Goal: Transaction & Acquisition: Obtain resource

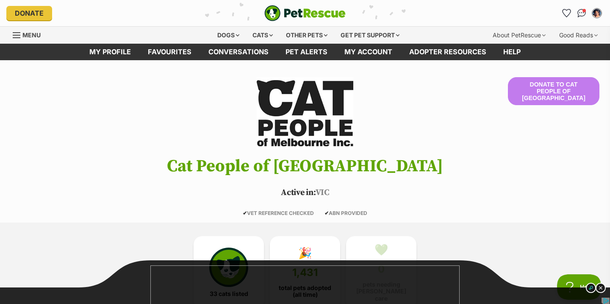
click at [328, 14] on img "PetRescue" at bounding box center [304, 13] width 81 height 16
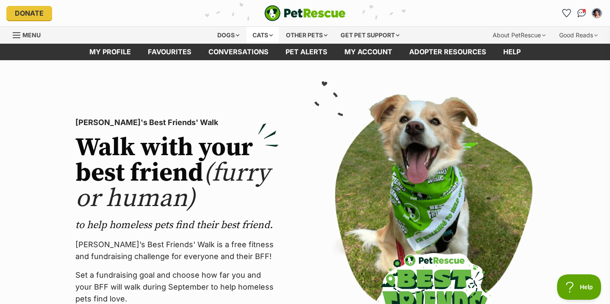
click at [255, 34] on div "Cats" at bounding box center [263, 35] width 32 height 17
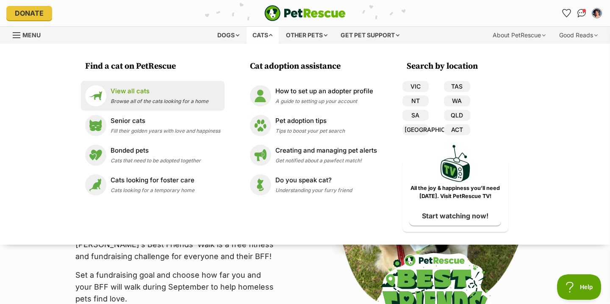
click at [170, 97] on div "View all cats Browse all of the cats looking for a home" at bounding box center [160, 95] width 98 height 18
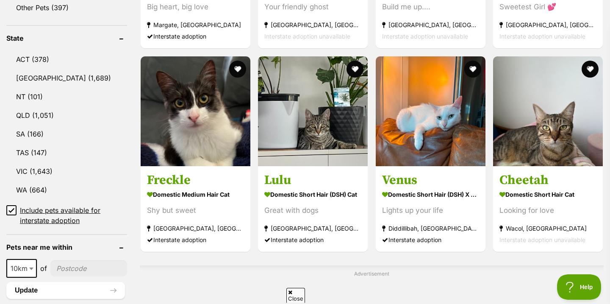
scroll to position [504, 0]
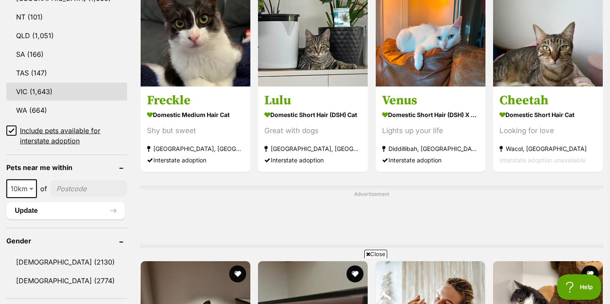
click at [68, 92] on link "VIC (1,643)" at bounding box center [66, 92] width 121 height 18
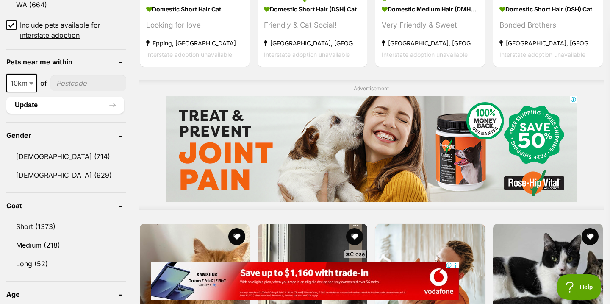
click at [27, 82] on span "10km" at bounding box center [21, 83] width 29 height 12
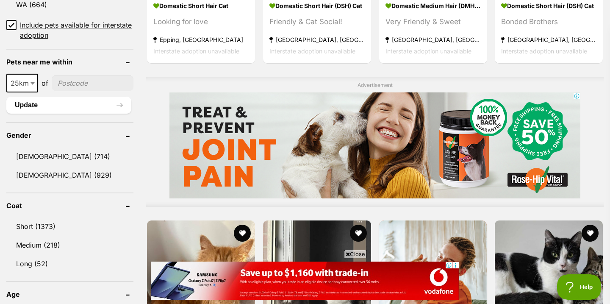
select select "25"
click at [69, 87] on input"] "postcode" at bounding box center [93, 83] width 82 height 16
type input"] "3144"
click at [61, 109] on button "Update" at bounding box center [68, 105] width 125 height 17
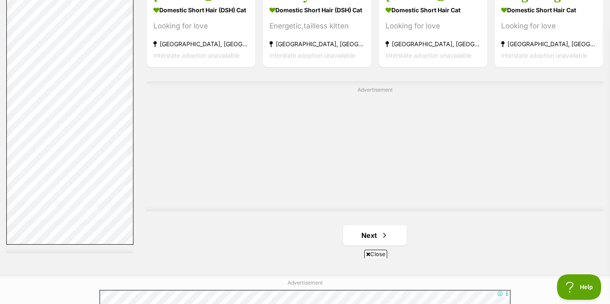
scroll to position [1447, 0]
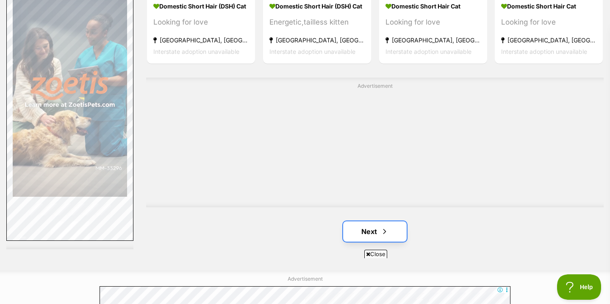
click at [369, 232] on link "Next" at bounding box center [375, 231] width 64 height 20
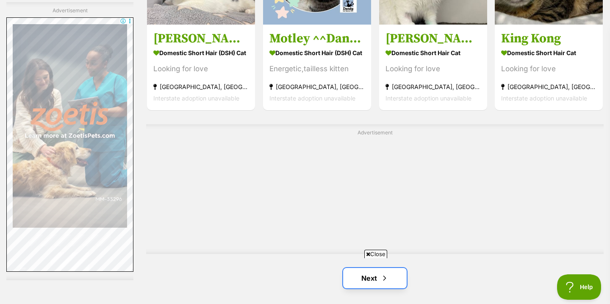
scroll to position [1354, 0]
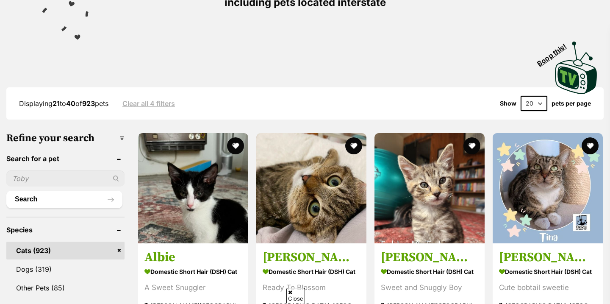
scroll to position [143, 0]
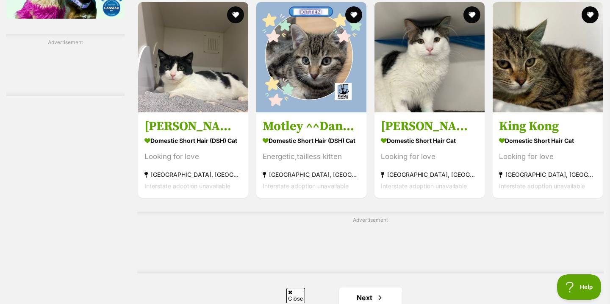
scroll to position [1254, 0]
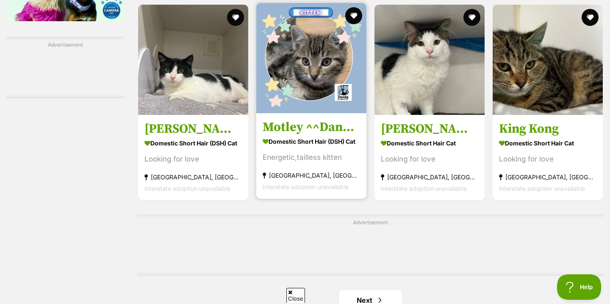
click at [290, 52] on img at bounding box center [311, 58] width 110 height 110
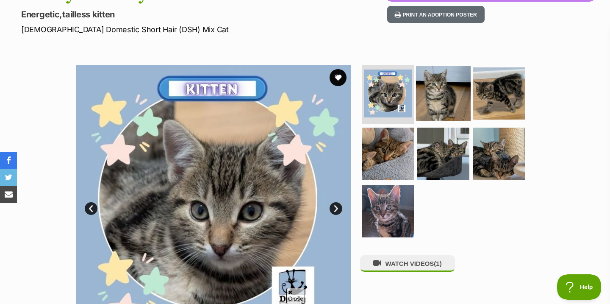
click at [427, 119] on link at bounding box center [443, 117] width 55 height 9
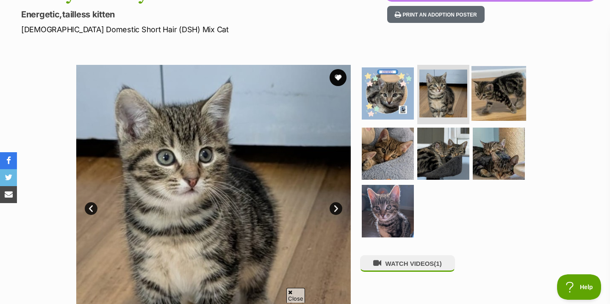
click at [485, 103] on img at bounding box center [498, 93] width 55 height 55
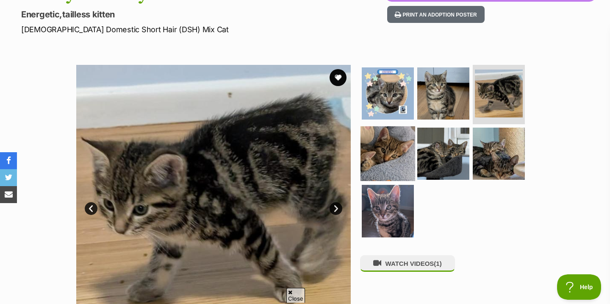
click at [399, 163] on img at bounding box center [387, 153] width 55 height 55
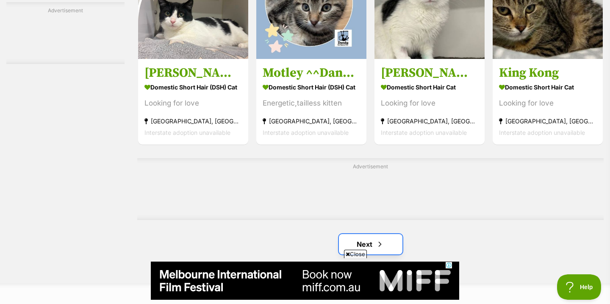
click at [380, 249] on span "Next page" at bounding box center [380, 244] width 8 height 10
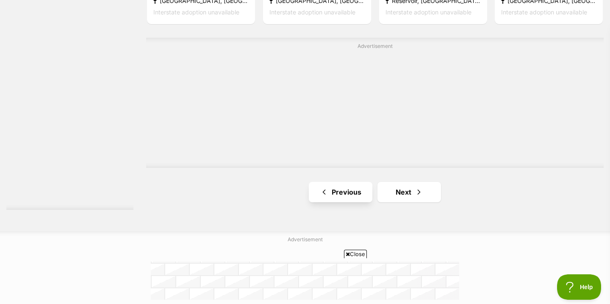
scroll to position [1491, 0]
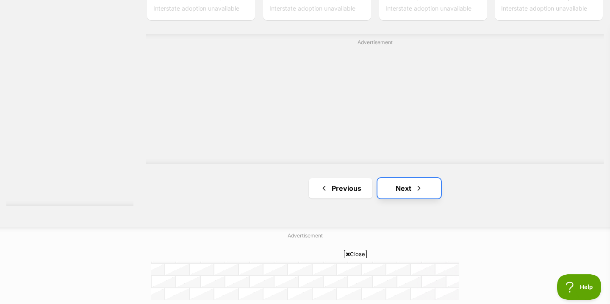
click at [404, 198] on link "Next" at bounding box center [409, 188] width 64 height 20
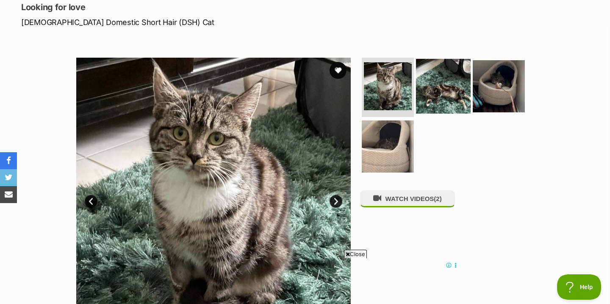
click at [444, 87] on img at bounding box center [443, 86] width 55 height 55
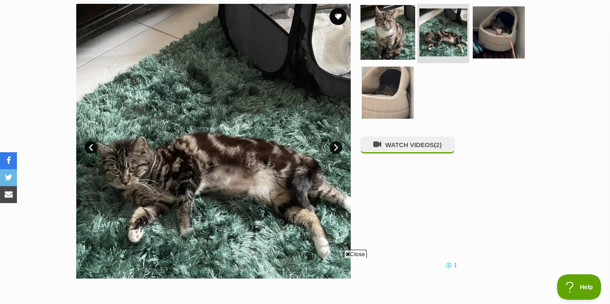
scroll to position [176, 0]
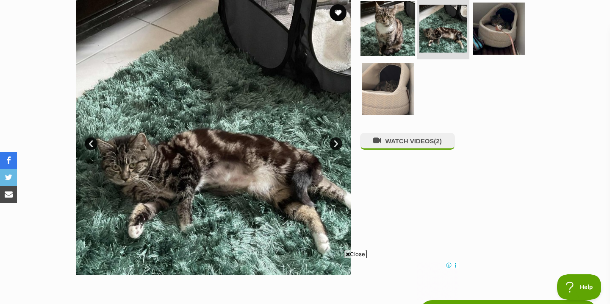
click at [400, 29] on img at bounding box center [387, 28] width 55 height 55
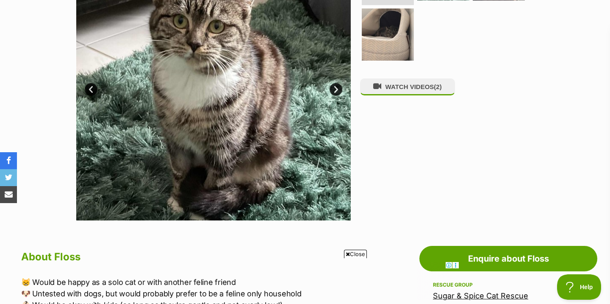
scroll to position [234, 0]
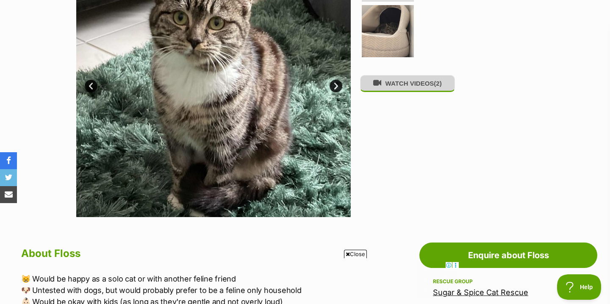
click at [390, 91] on button "WATCH VIDEOS (2)" at bounding box center [407, 83] width 95 height 17
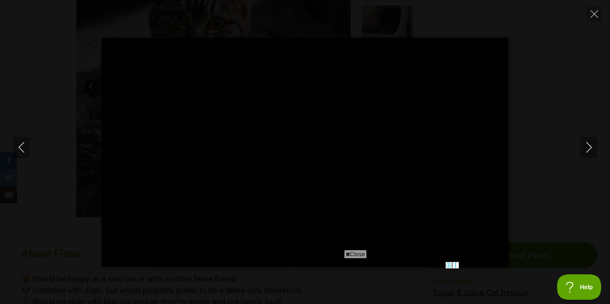
scroll to position [0, 0]
type input "62.24"
type input "62.25"
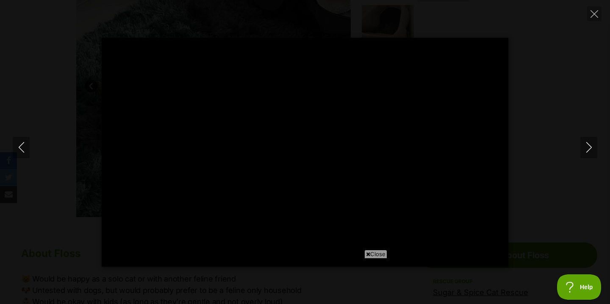
type input "100"
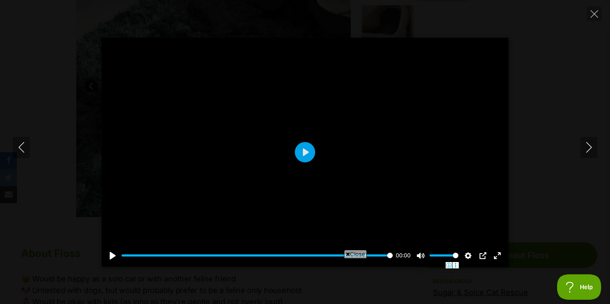
click at [590, 24] on div "Pause Play % buffered 00:00 00:00 Unmute Mute Disable captions Enable captions …" at bounding box center [305, 152] width 610 height 304
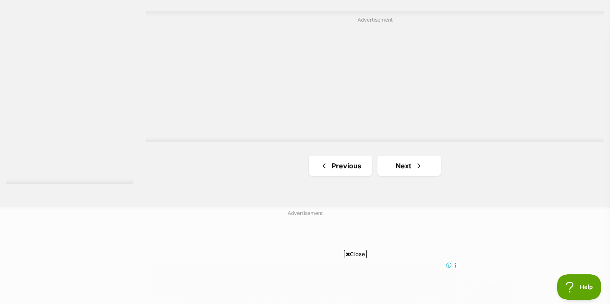
scroll to position [1592, 0]
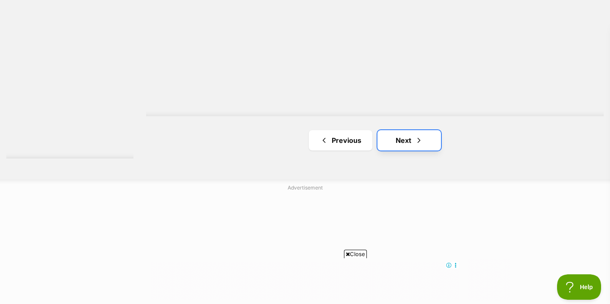
click at [431, 147] on link "Next" at bounding box center [409, 140] width 64 height 20
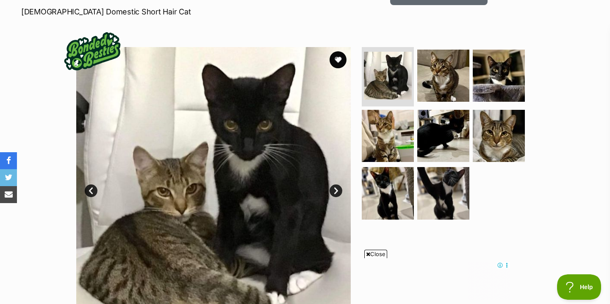
scroll to position [127, 0]
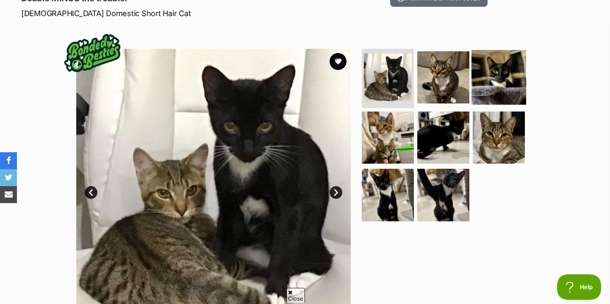
click at [490, 78] on img at bounding box center [498, 77] width 55 height 55
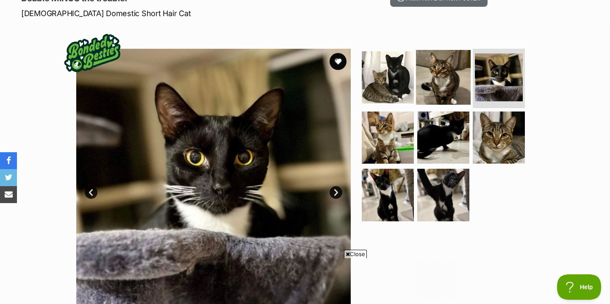
scroll to position [0, 0]
click at [446, 79] on img at bounding box center [443, 77] width 55 height 55
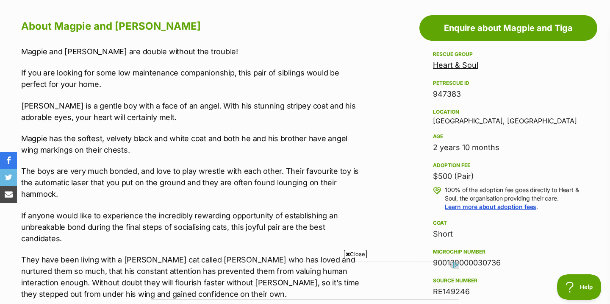
scroll to position [461, 0]
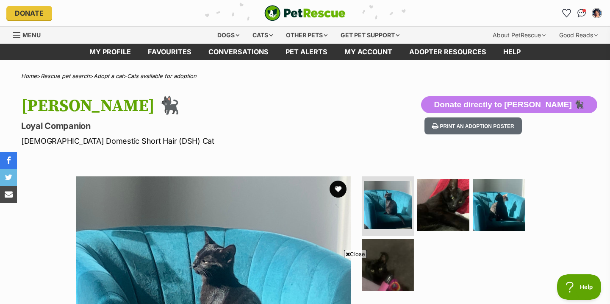
scroll to position [147, 0]
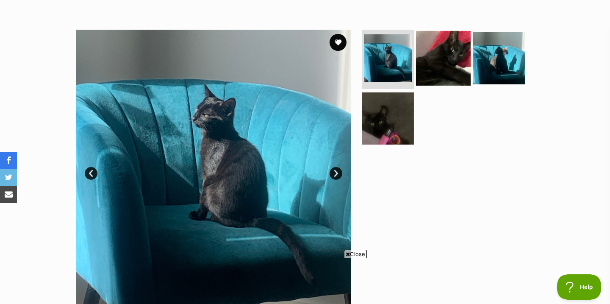
click at [460, 74] on img at bounding box center [443, 58] width 55 height 55
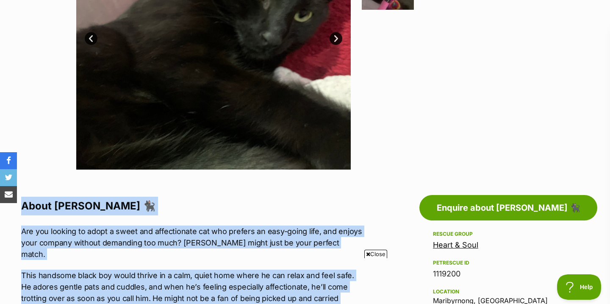
drag, startPoint x: 385, startPoint y: 200, endPoint x: 386, endPoint y: 94, distance: 105.9
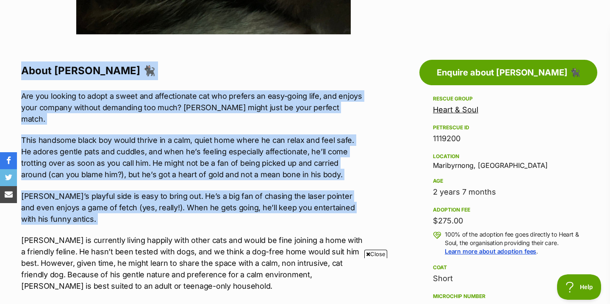
scroll to position [430, 0]
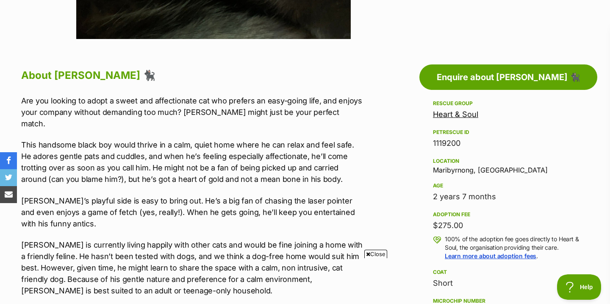
scroll to position [460, 0]
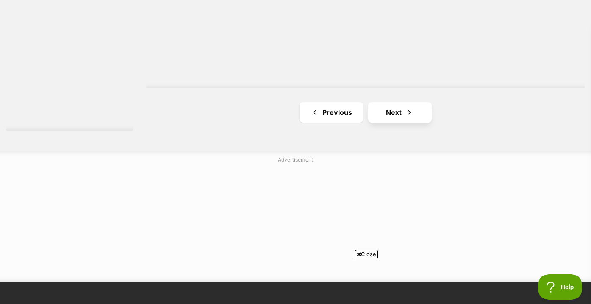
scroll to position [1539, 0]
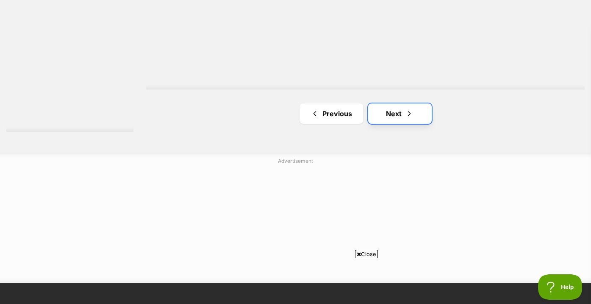
click at [382, 115] on link "Next" at bounding box center [400, 113] width 64 height 20
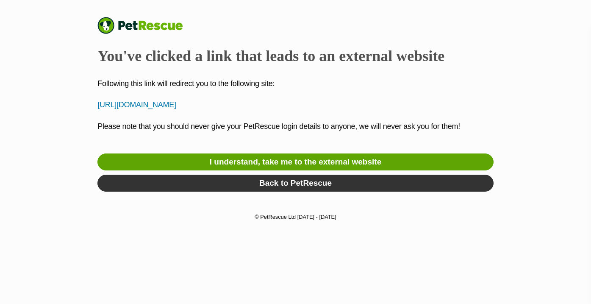
click at [258, 106] on p "[URL][DOMAIN_NAME]" at bounding box center [295, 104] width 396 height 11
click at [243, 104] on p "https://www.facebook.com/RockyRoadsRescueAustralia" at bounding box center [295, 104] width 396 height 11
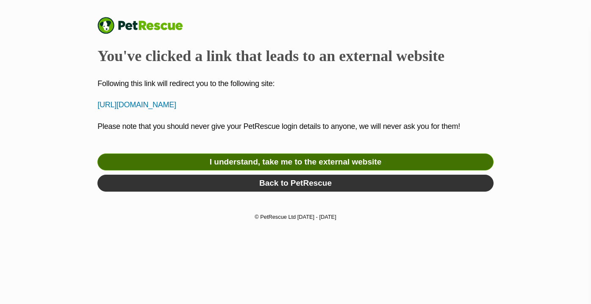
click at [245, 161] on link "I understand, take me to the external website" at bounding box center [295, 161] width 396 height 17
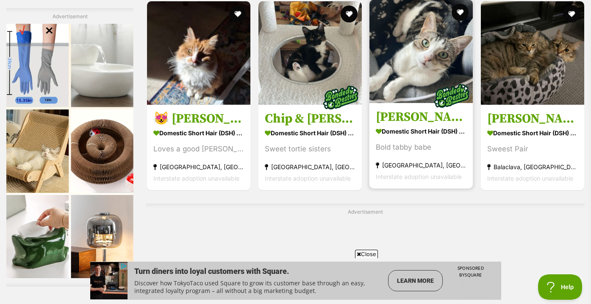
scroll to position [1100, 0]
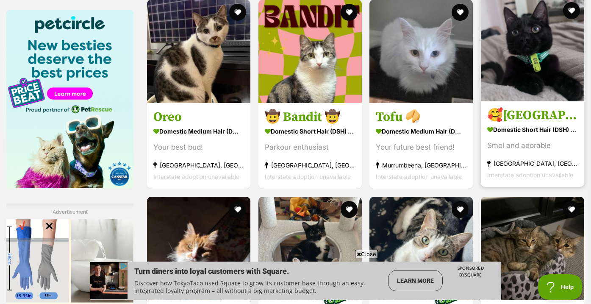
click at [534, 50] on img at bounding box center [532, 49] width 103 height 103
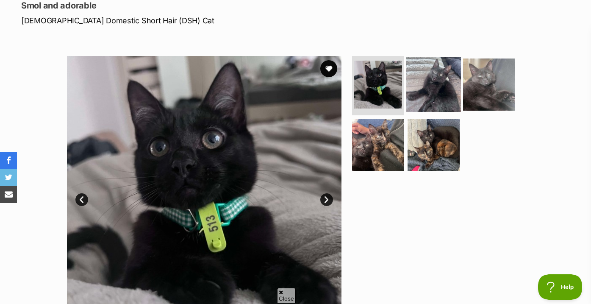
click at [440, 107] on img at bounding box center [433, 84] width 55 height 55
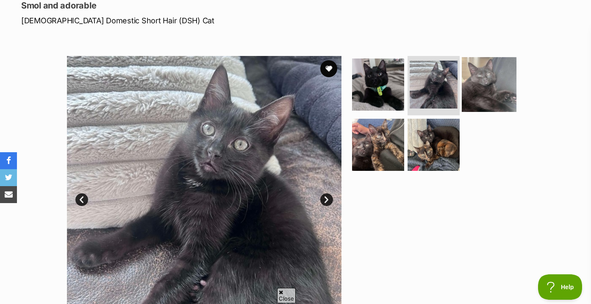
click at [474, 97] on img at bounding box center [489, 84] width 55 height 55
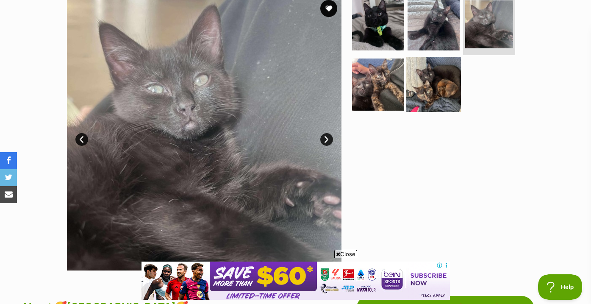
click at [427, 86] on img at bounding box center [433, 84] width 55 height 55
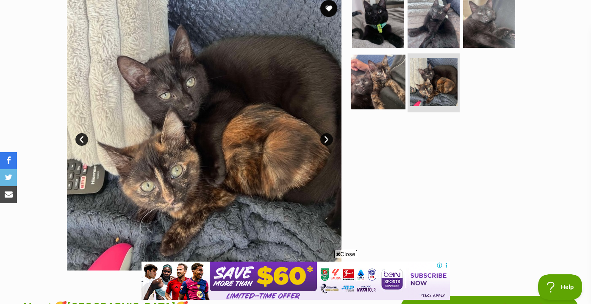
click at [379, 87] on img at bounding box center [378, 81] width 55 height 55
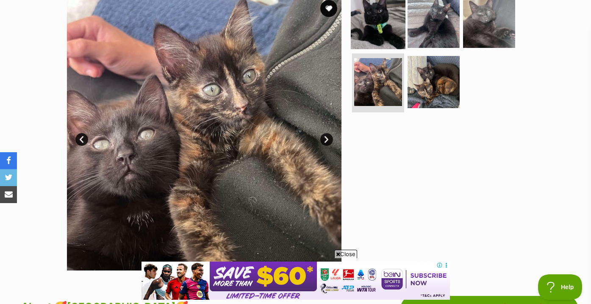
click at [380, 25] on img at bounding box center [378, 21] width 55 height 55
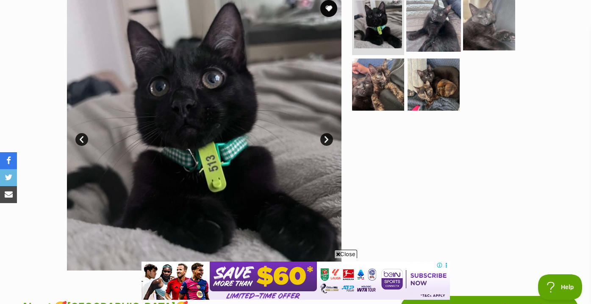
click at [444, 33] on img at bounding box center [433, 24] width 55 height 55
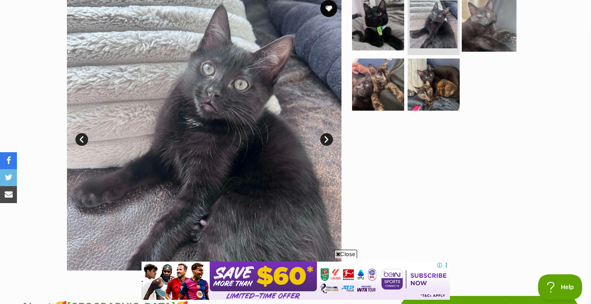
click at [483, 36] on img at bounding box center [489, 24] width 55 height 55
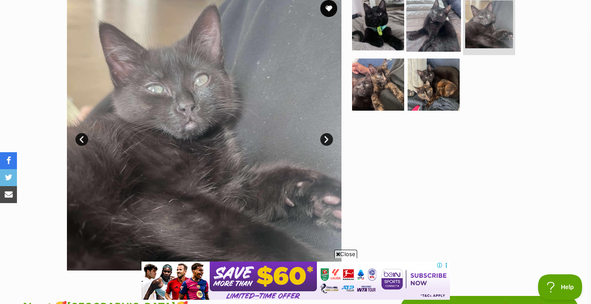
click at [436, 28] on img at bounding box center [433, 24] width 55 height 55
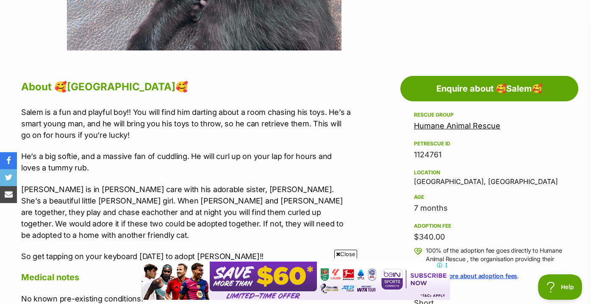
scroll to position [425, 0]
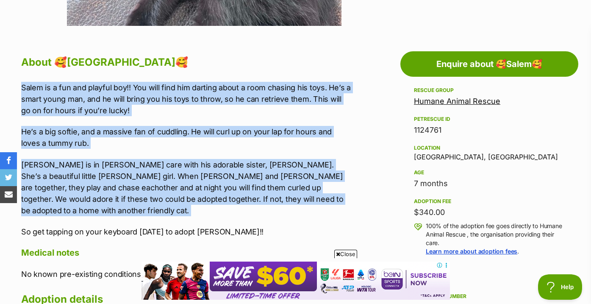
drag, startPoint x: 343, startPoint y: 209, endPoint x: 347, endPoint y: 72, distance: 136.5
click at [347, 72] on div "About 🥰[GEOGRAPHIC_DATA]🥰 [PERSON_NAME] is a fun and playful boy!! You will fin…" at bounding box center [186, 280] width 331 height 455
